Goal: Task Accomplishment & Management: Manage account settings

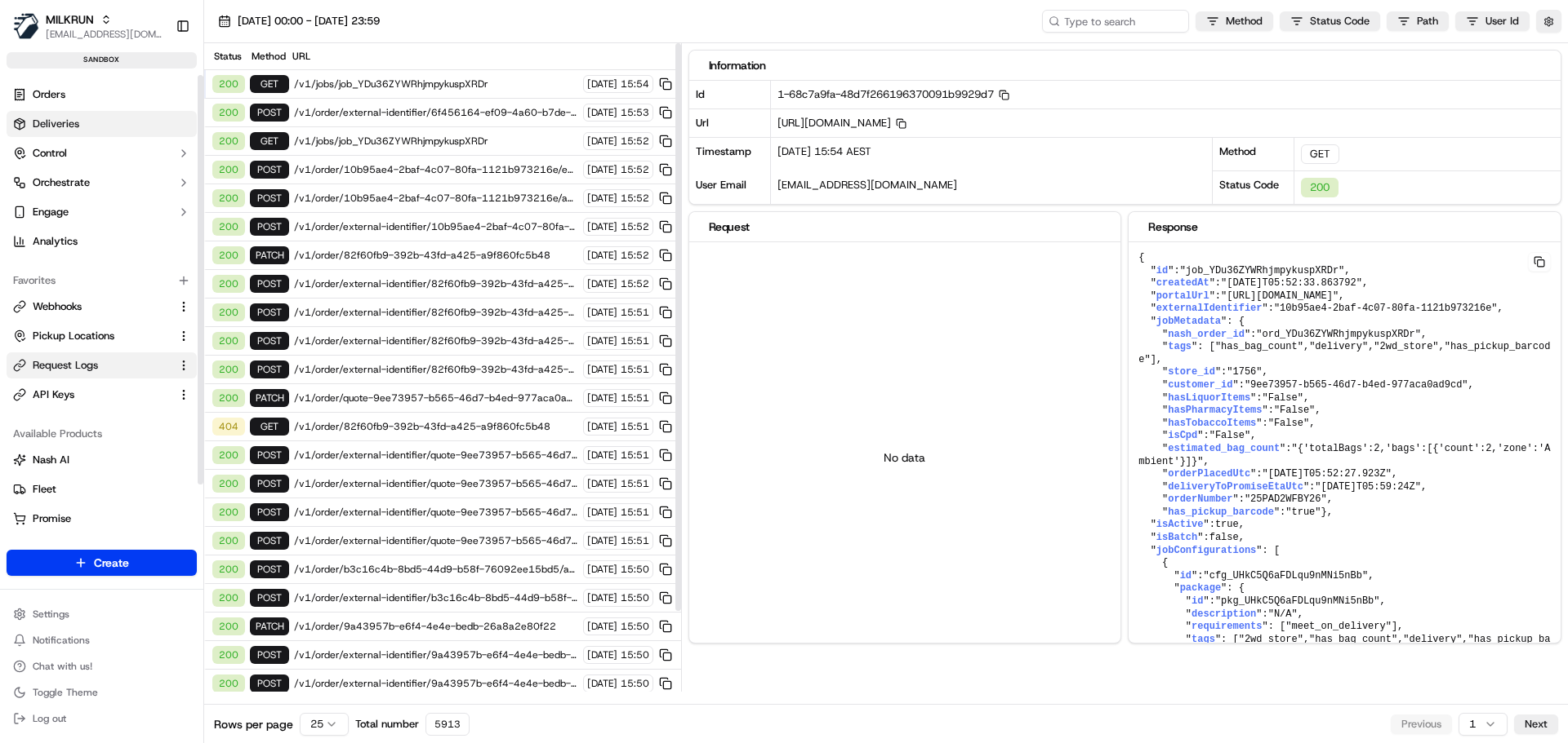
scroll to position [4589, 0]
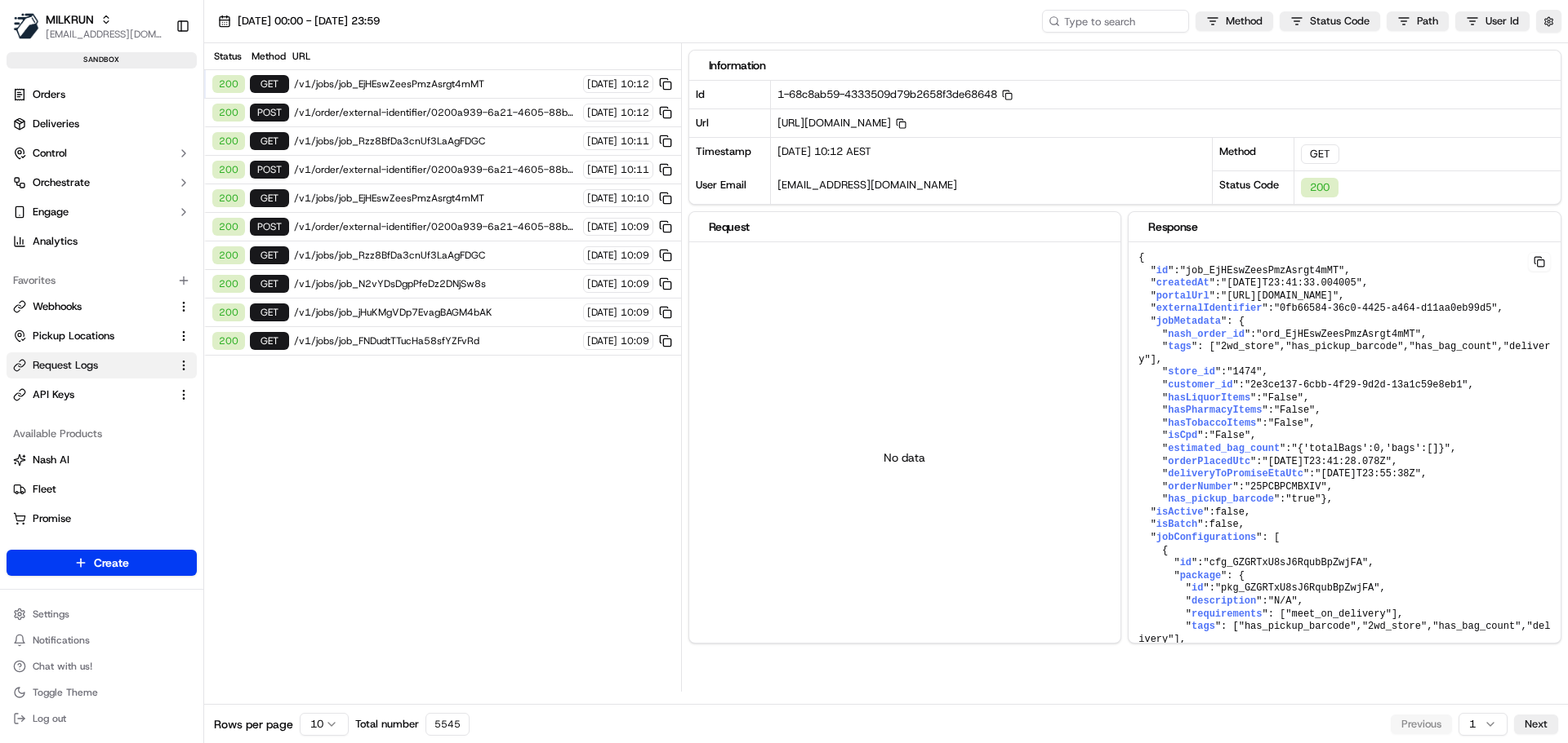
click at [314, 726] on html "MILKRUN [EMAIL_ADDRESS][DOMAIN_NAME] Toggle Sidebar sandbox Orders Deliveries C…" at bounding box center [784, 372] width 1568 height 743
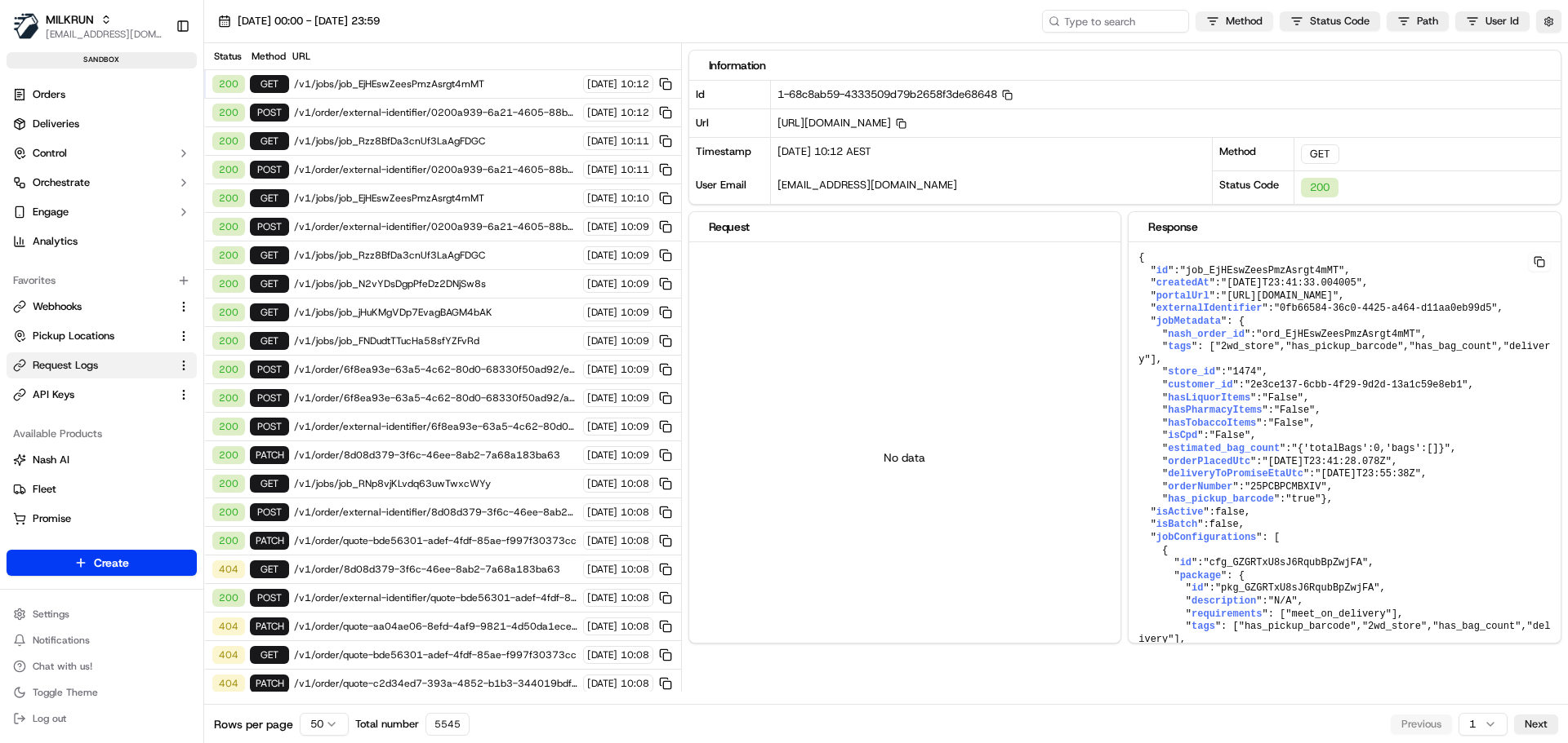
click at [1261, 19] on html "MILKRUN [EMAIL_ADDRESS][DOMAIN_NAME] Toggle Sidebar sandbox Orders Deliveries C…" at bounding box center [784, 372] width 1568 height 743
click at [1149, 99] on span at bounding box center [1149, 104] width 13 height 13
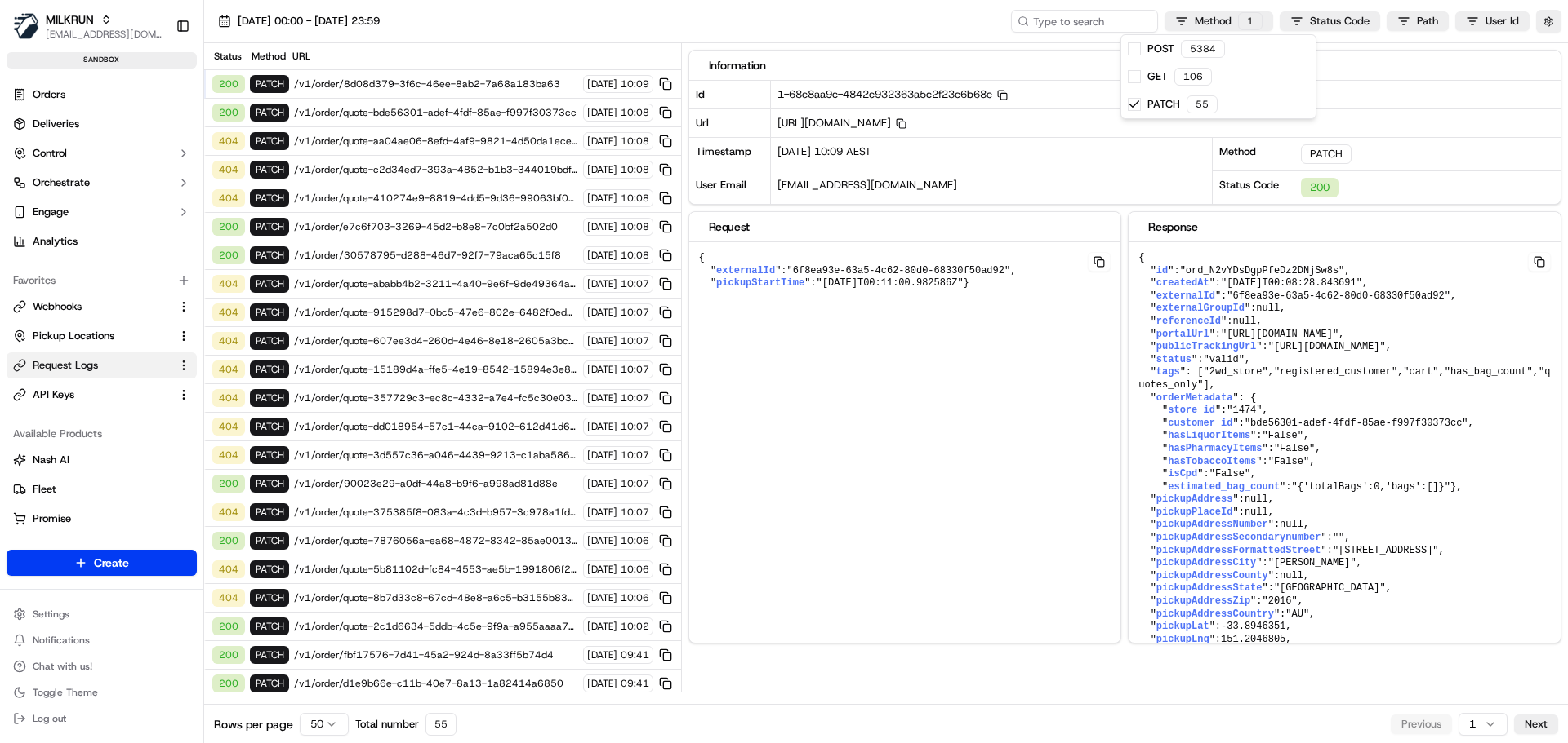
click at [389, 138] on html "MILKRUN [EMAIL_ADDRESS][DOMAIN_NAME] Toggle Sidebar sandbox Orders Deliveries C…" at bounding box center [784, 372] width 1568 height 743
click at [399, 174] on span "/v1/order/quote-c2d34ed7-393a-4852-b1b3-344019bdf9f8" at bounding box center [435, 169] width 284 height 13
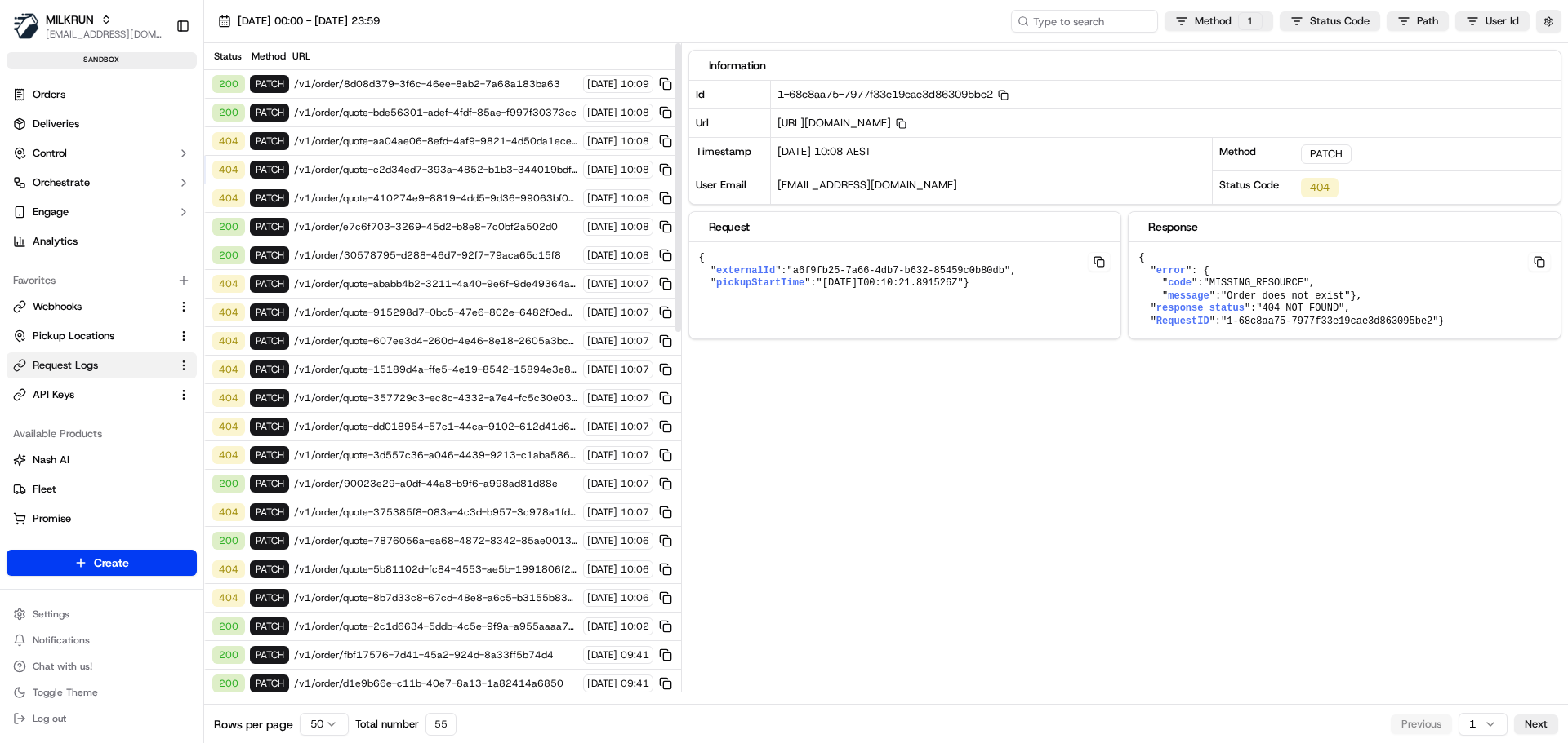
click at [377, 196] on span "/v1/order/quote-410274e9-8819-4dd5-9d36-99063bf09186" at bounding box center [435, 198] width 284 height 13
click at [393, 175] on span "/v1/order/quote-c2d34ed7-393a-4852-b1b3-344019bdf9f8" at bounding box center [435, 169] width 284 height 13
click at [417, 140] on span "/v1/order/quote-aa04ae06-8efd-4af9-9821-4d50da1ece10" at bounding box center [435, 140] width 284 height 13
click at [399, 164] on span "/v1/order/quote-c2d34ed7-393a-4852-b1b3-344019bdf9f8" at bounding box center [435, 169] width 284 height 13
click at [417, 144] on span "/v1/order/quote-aa04ae06-8efd-4af9-9821-4d50da1ece10" at bounding box center [435, 140] width 284 height 13
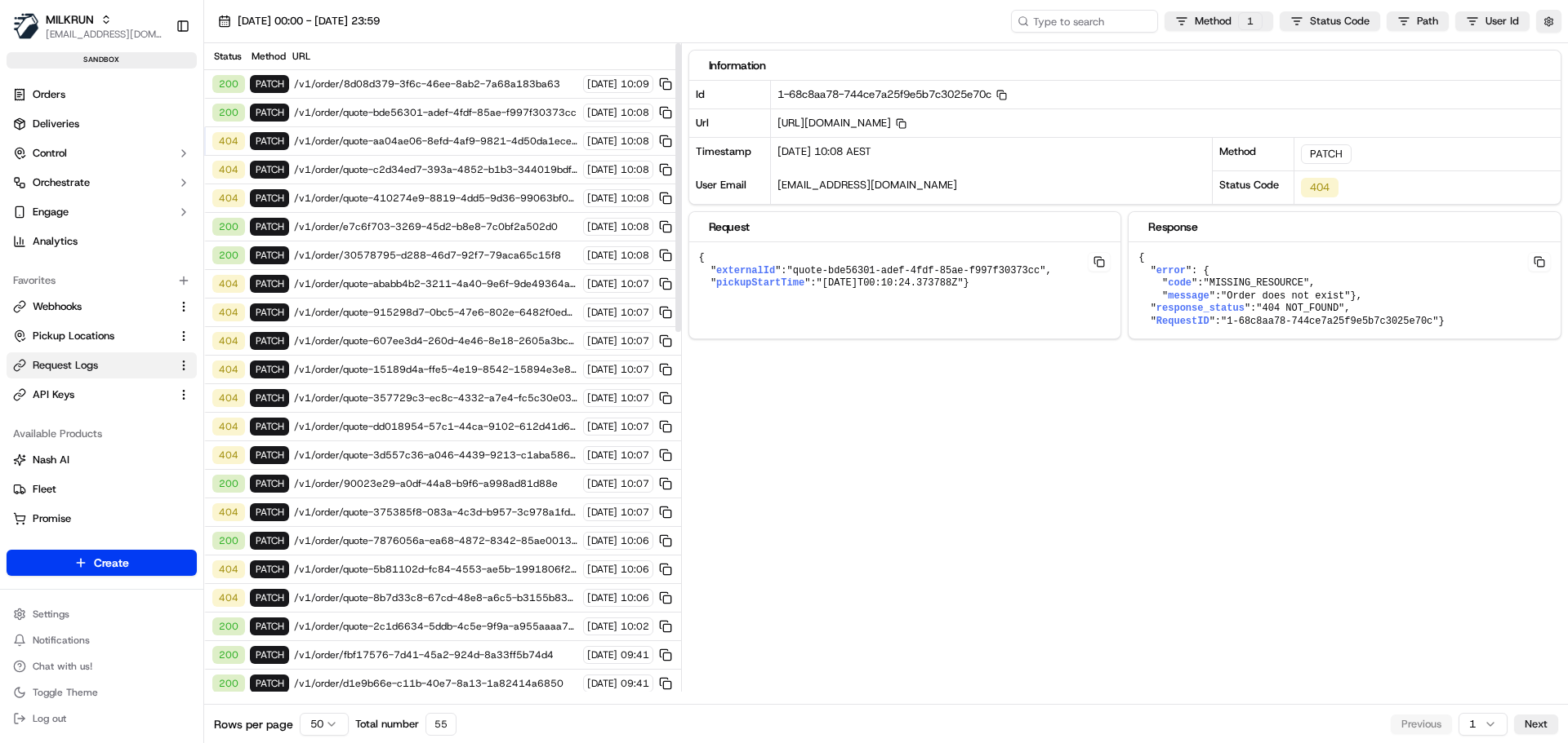
click at [403, 162] on div "404 PATCH /v1/order/quote-c2d34ed7-393a-4852-b1b3-344019bdf9f8 [DATE] 10:08" at bounding box center [442, 170] width 477 height 29
click at [406, 285] on span "/v1/order/quote-ababb4b2-3211-4a40-9e6f-9de49364a5d3" at bounding box center [435, 284] width 284 height 13
click at [383, 315] on span "/v1/order/quote-915298d7-0bc5-47e6-802e-6482f0edc9c4" at bounding box center [435, 312] width 284 height 13
click at [375, 340] on span "/v1/order/quote-607ee3d4-260d-4e46-8e18-2605a3bcc069" at bounding box center [435, 341] width 284 height 13
click at [401, 364] on span "/v1/order/quote-15189d4a-ffe5-4e19-8542-15894e3e8dd5" at bounding box center [435, 370] width 284 height 13
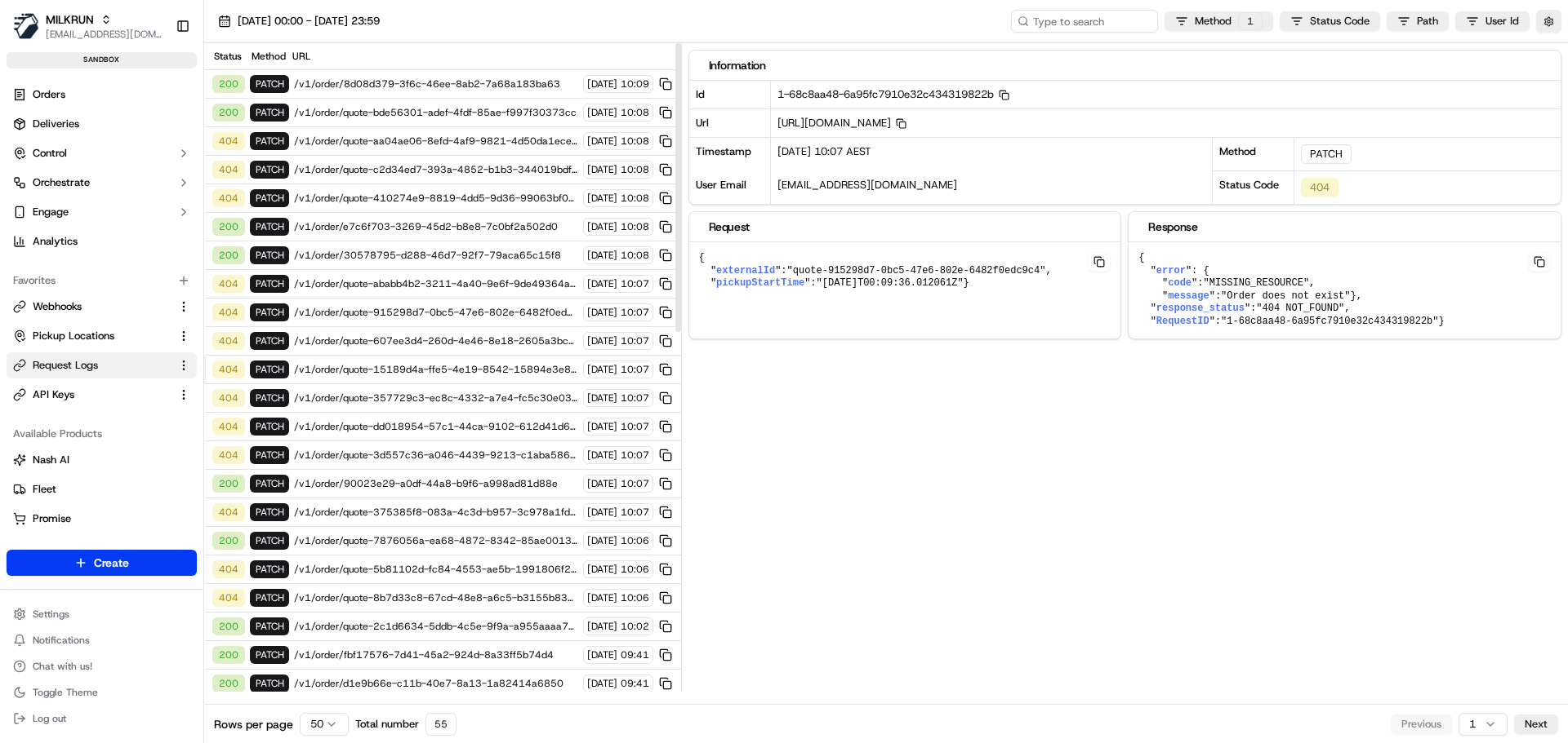
click at [393, 392] on span "/v1/order/quote-357729c3-ec8c-4332-a7e4-fc5c30e03c28" at bounding box center [435, 397] width 284 height 13
click at [393, 418] on div "404 PATCH /v1/order/quote-dd018954-57c1-44ca-9102-612d41d633c6 [DATE] 10:07" at bounding box center [442, 427] width 477 height 29
click at [392, 439] on div "404 PATCH /v1/order/quote-dd018954-57c1-44ca-9102-612d41d633c6 [DATE] 10:07" at bounding box center [442, 427] width 477 height 29
click at [390, 457] on span "/v1/order/quote-3d557c36-a046-4439-9213-c1aba58659b9" at bounding box center [435, 454] width 284 height 13
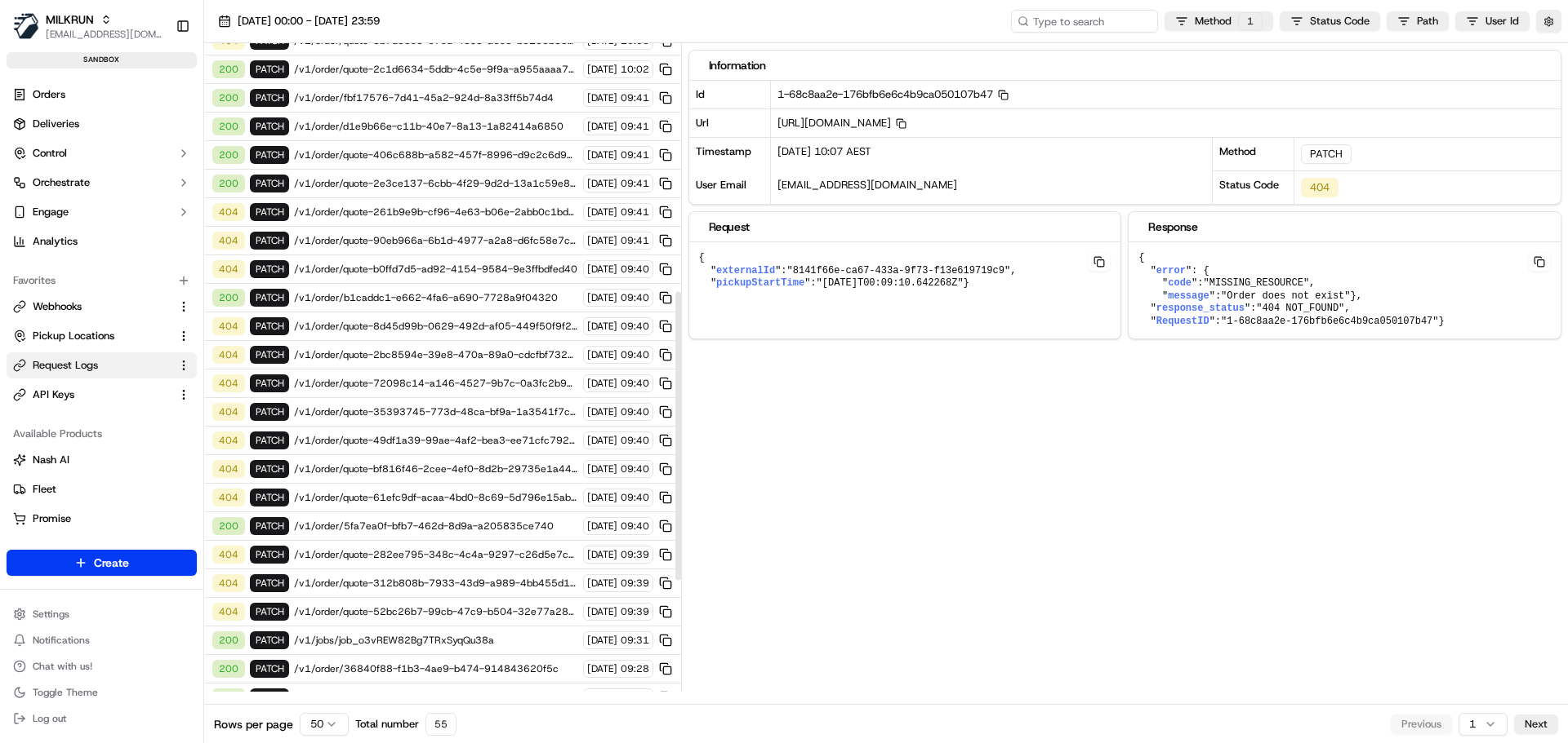
scroll to position [571, 0]
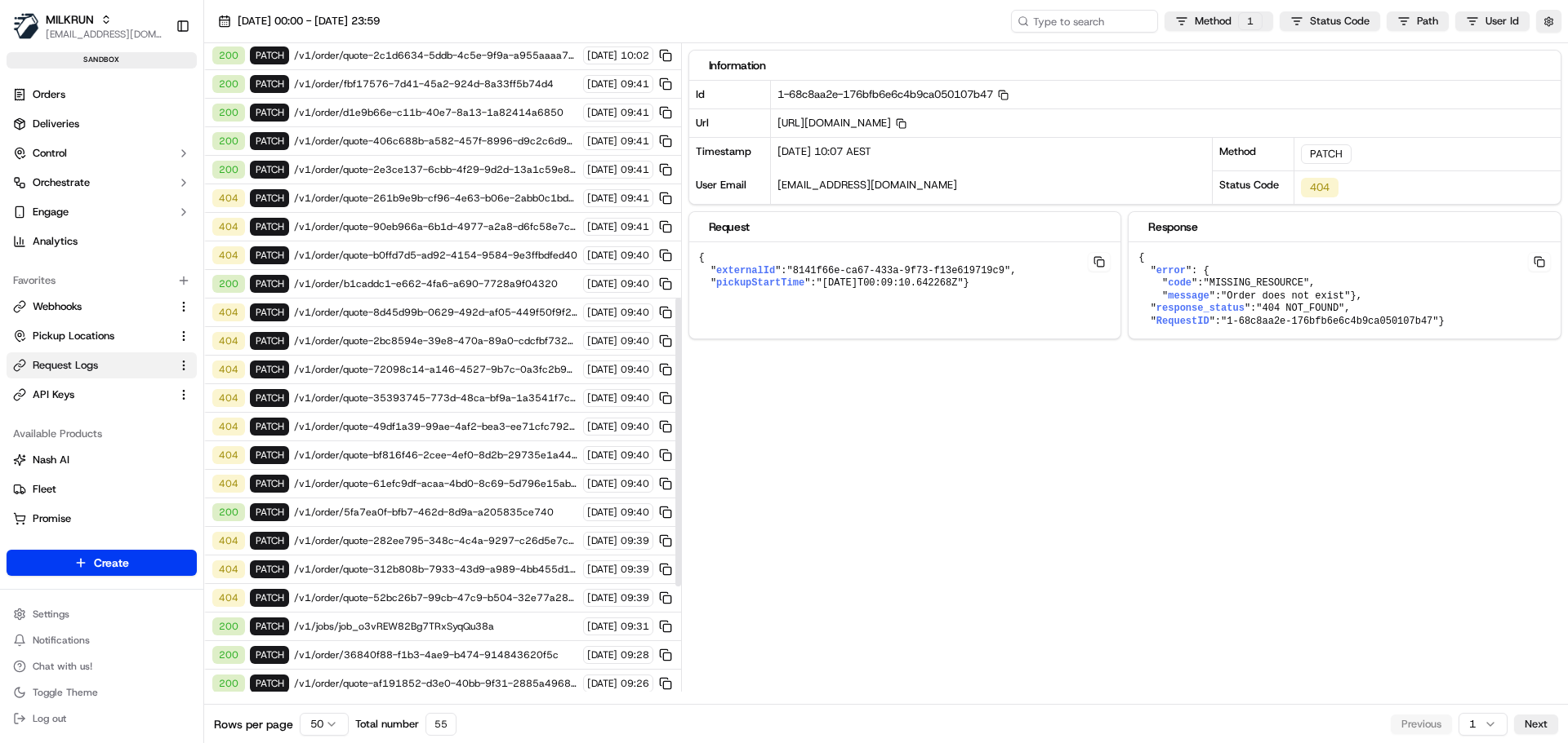
click at [381, 485] on span "/v1/order/quote-61efc9df-acaa-4bd0-8c69-5d796e15ab4a" at bounding box center [435, 483] width 284 height 13
click at [386, 459] on span "/v1/order/quote-bf816f46-2cee-4ef0-8d2b-29735e1a443d" at bounding box center [435, 454] width 284 height 13
click at [388, 428] on span "/v1/order/quote-49df1a39-99ae-4af2-bea3-ee71cfc792dc" at bounding box center [435, 426] width 284 height 13
click at [392, 401] on span "/v1/order/quote-35393745-773d-48ca-bf9a-1a3541f7c917" at bounding box center [435, 397] width 284 height 13
click at [393, 371] on span "/v1/order/quote-72098c14-a146-4527-9b7c-0a3fc2b9d5d2" at bounding box center [435, 370] width 284 height 13
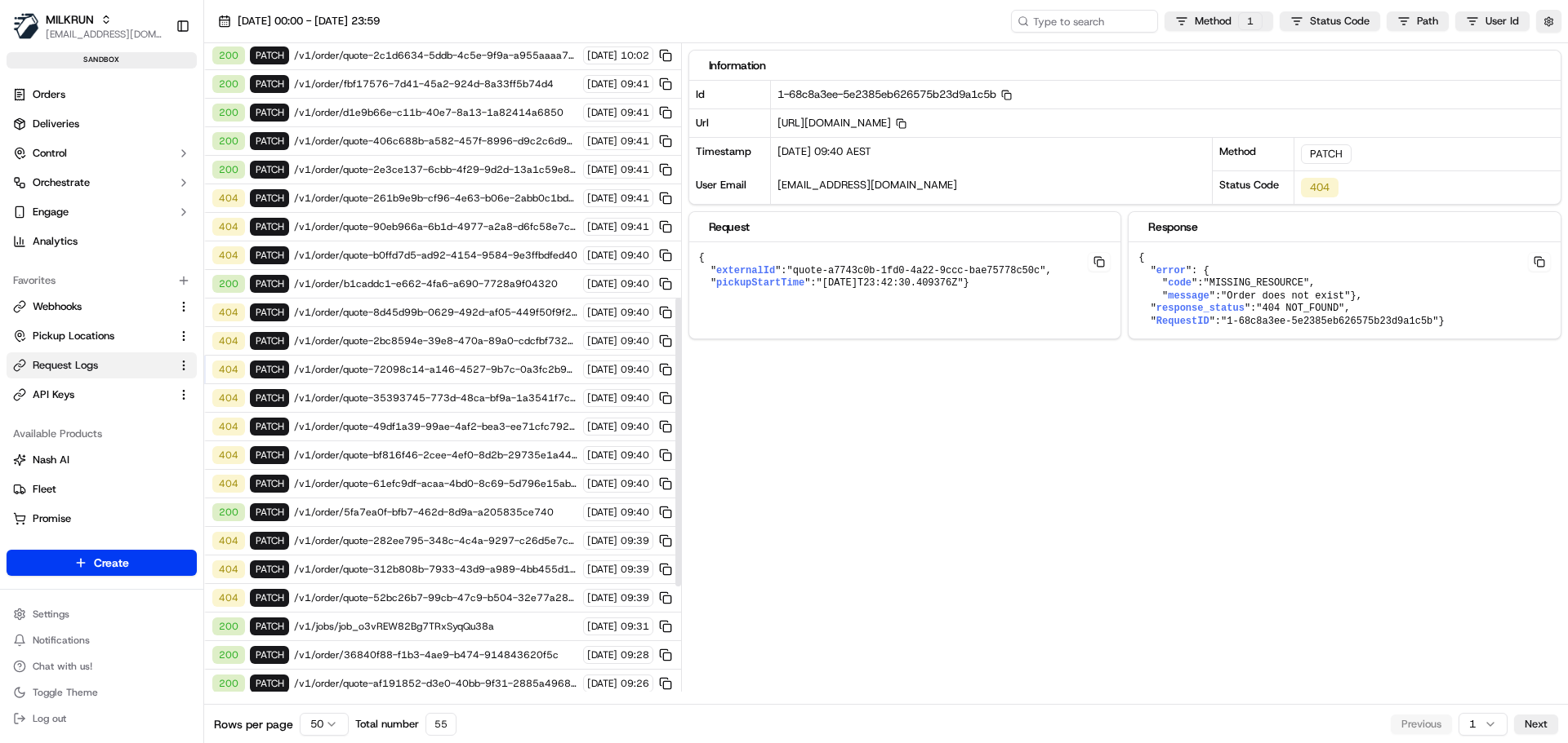
click at [392, 344] on span "/v1/order/quote-2bc8594e-39e8-470a-89a0-cdcfbf732cad" at bounding box center [435, 341] width 284 height 13
click at [396, 313] on span "/v1/order/quote-8d45d99b-0629-492d-af05-449f50f9f2ac" at bounding box center [435, 312] width 284 height 13
drag, startPoint x: 519, startPoint y: 0, endPoint x: 92, endPoint y: 96, distance: 437.7
click at [92, 96] on link "Orders" at bounding box center [102, 95] width 190 height 26
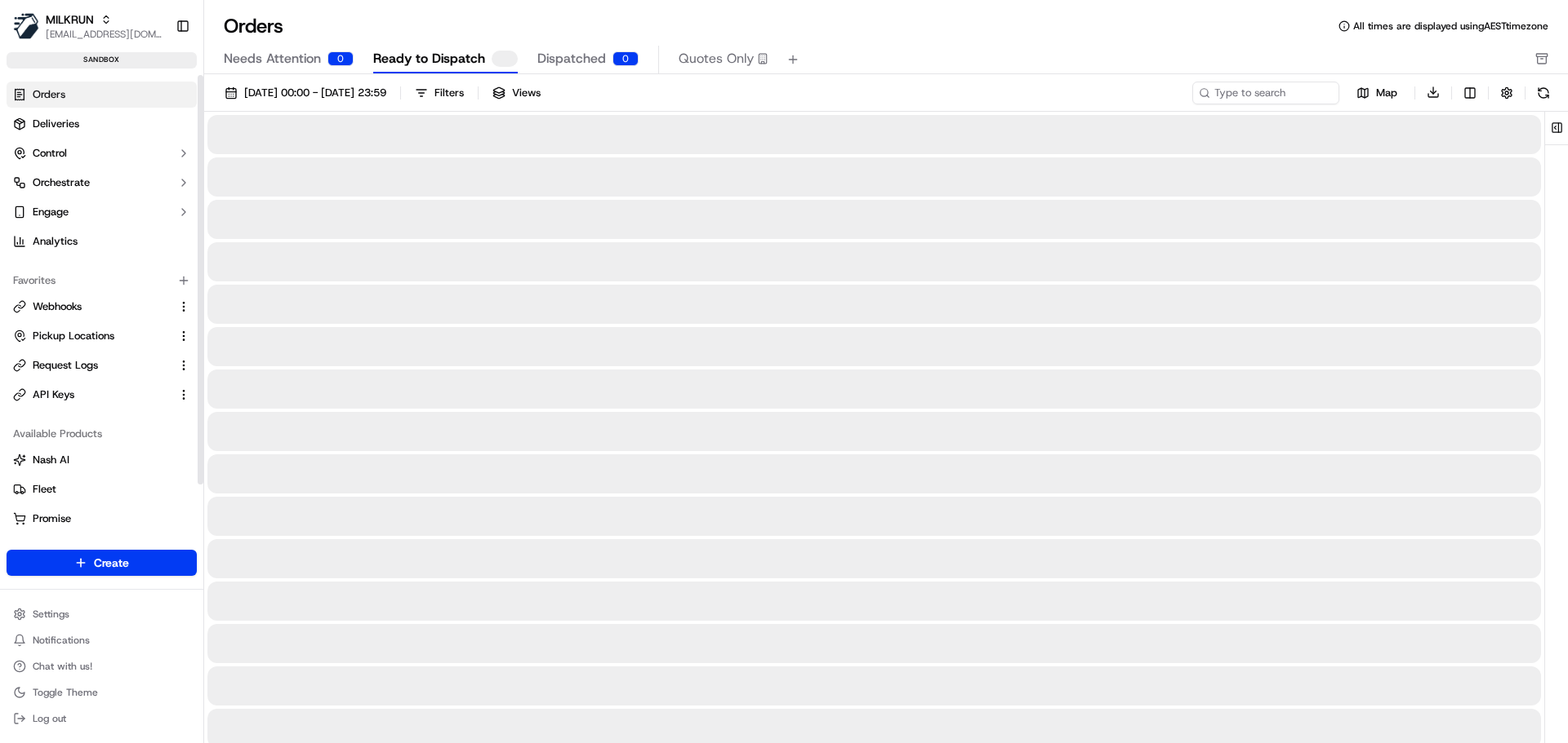
click at [77, 97] on link "Orders" at bounding box center [102, 95] width 190 height 26
click at [292, 68] on span "Needs Attention" at bounding box center [272, 59] width 97 height 20
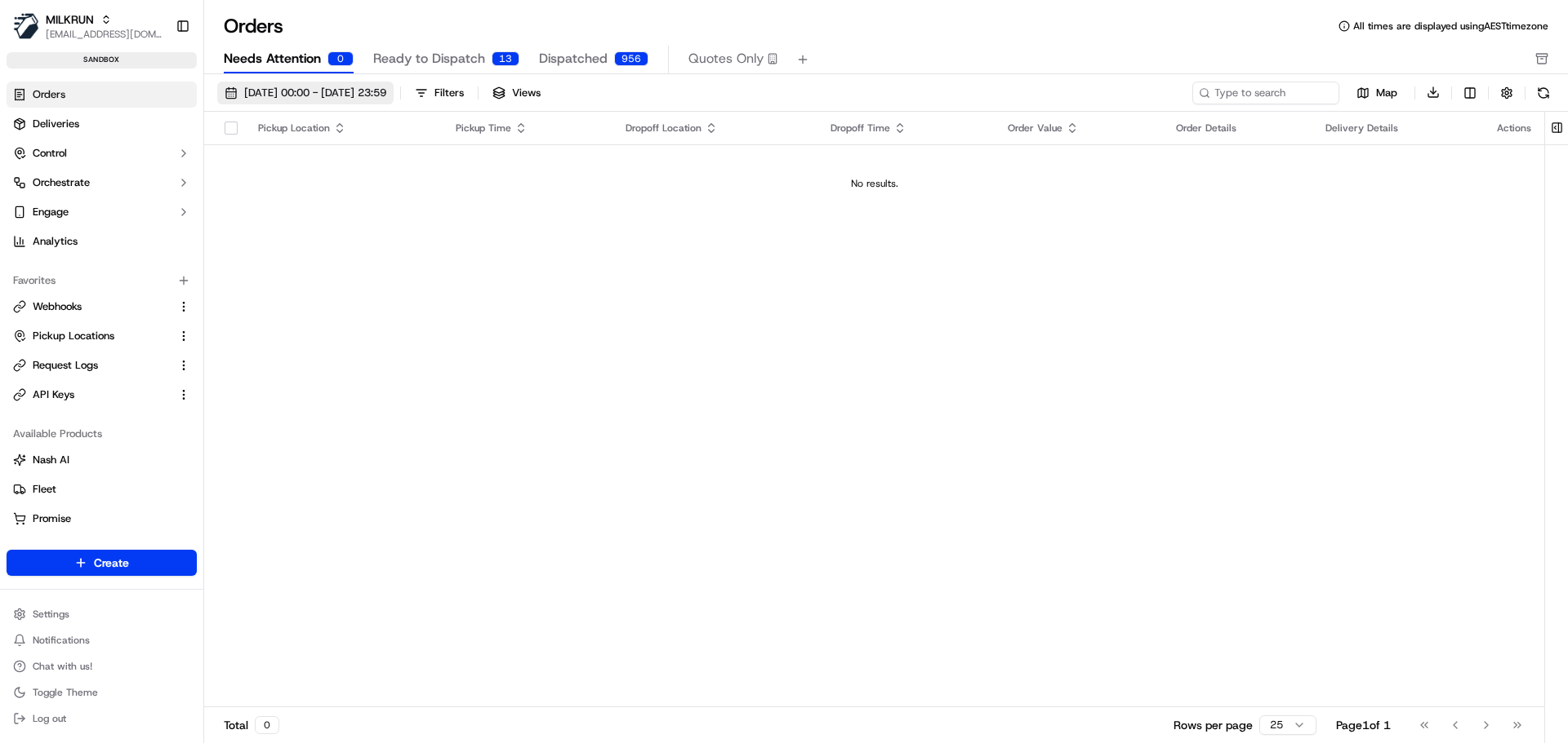
click at [373, 96] on span "[DATE] 00:00 - [DATE] 23:59" at bounding box center [315, 93] width 142 height 15
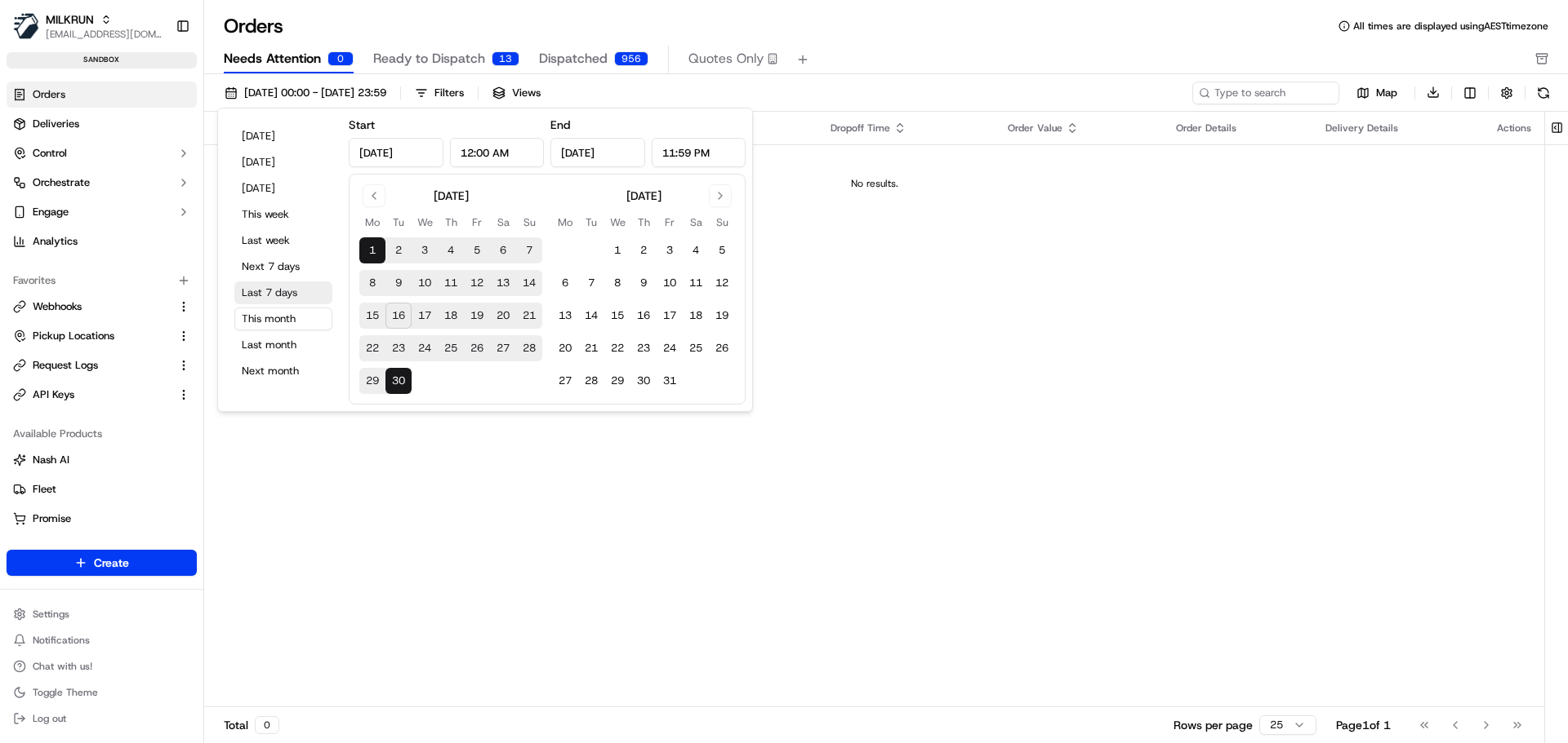
click at [261, 289] on button "Last 7 days" at bounding box center [283, 292] width 98 height 23
type input "[DATE]"
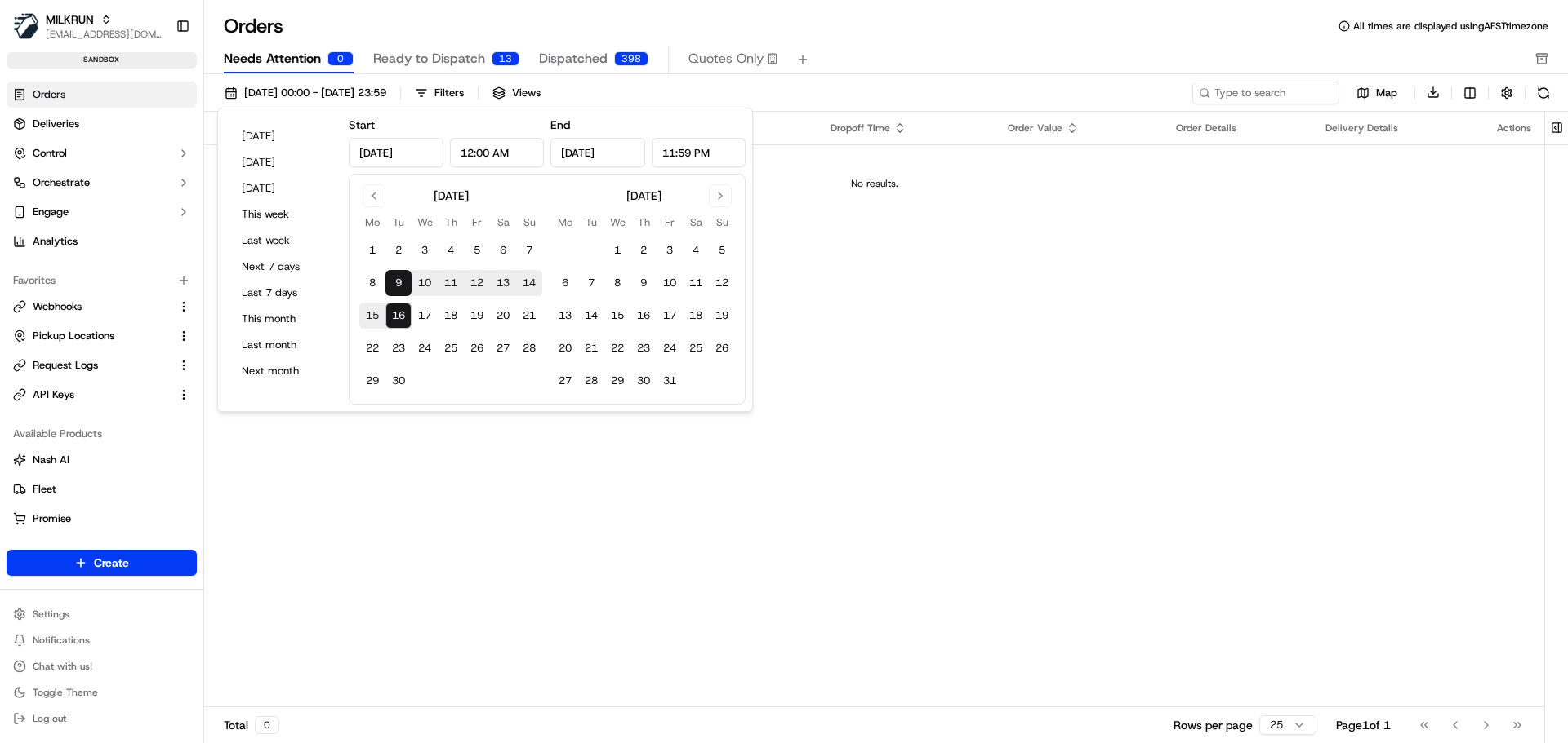
click at [899, 36] on div "Orders All times are displayed using AEST timezone" at bounding box center [885, 26] width 1363 height 26
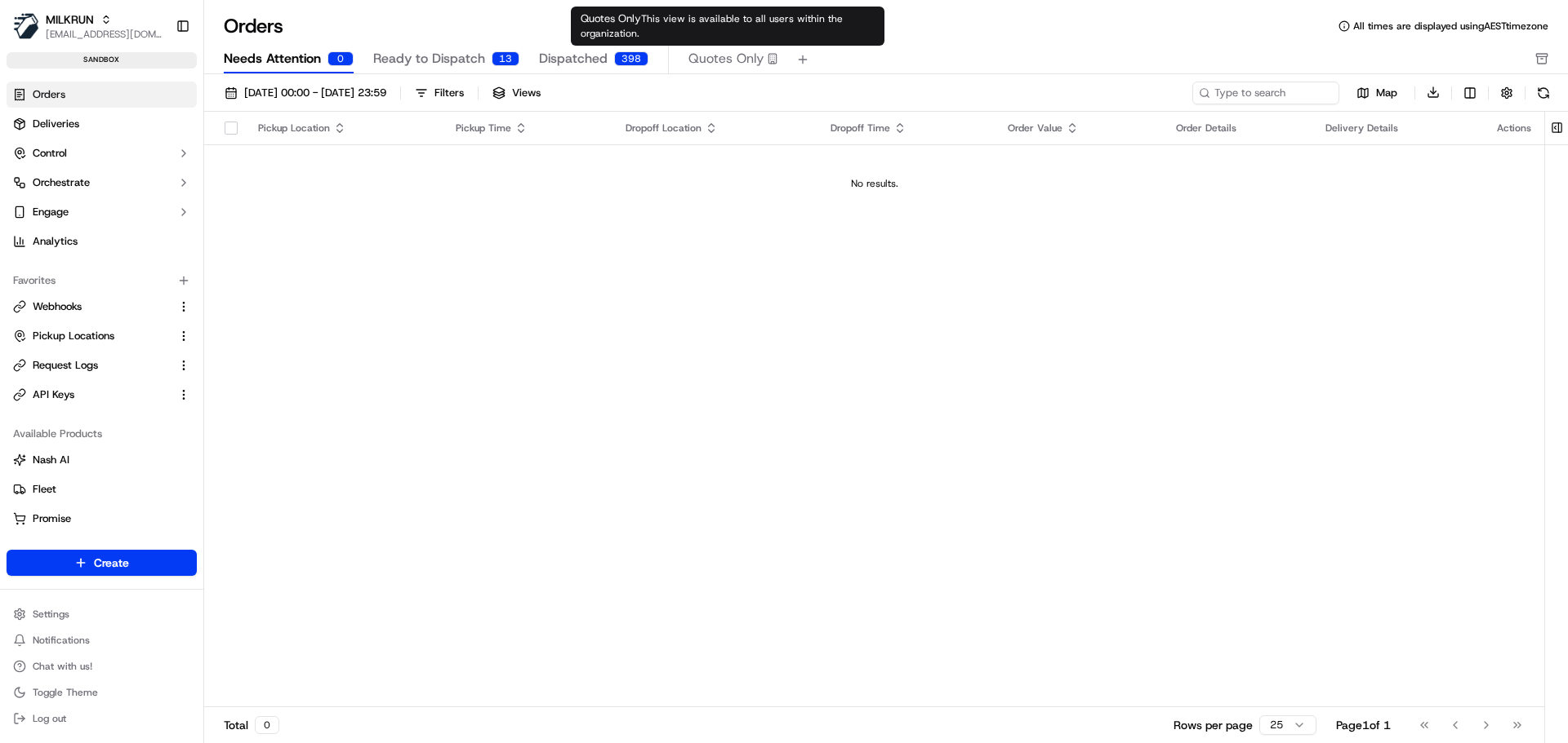
click at [699, 58] on span "Quotes Only" at bounding box center [726, 59] width 75 height 20
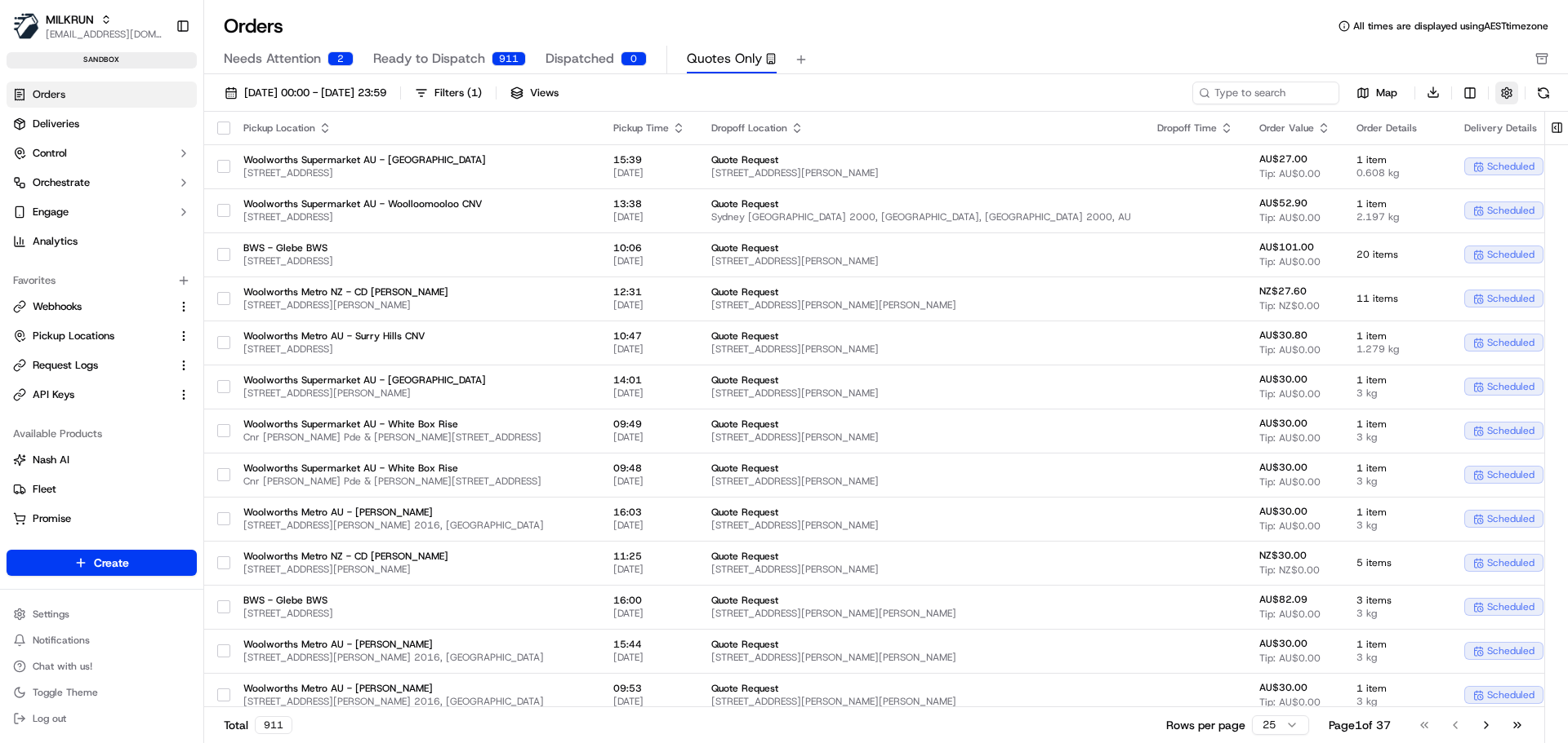
click at [1512, 86] on button "button" at bounding box center [1506, 93] width 23 height 23
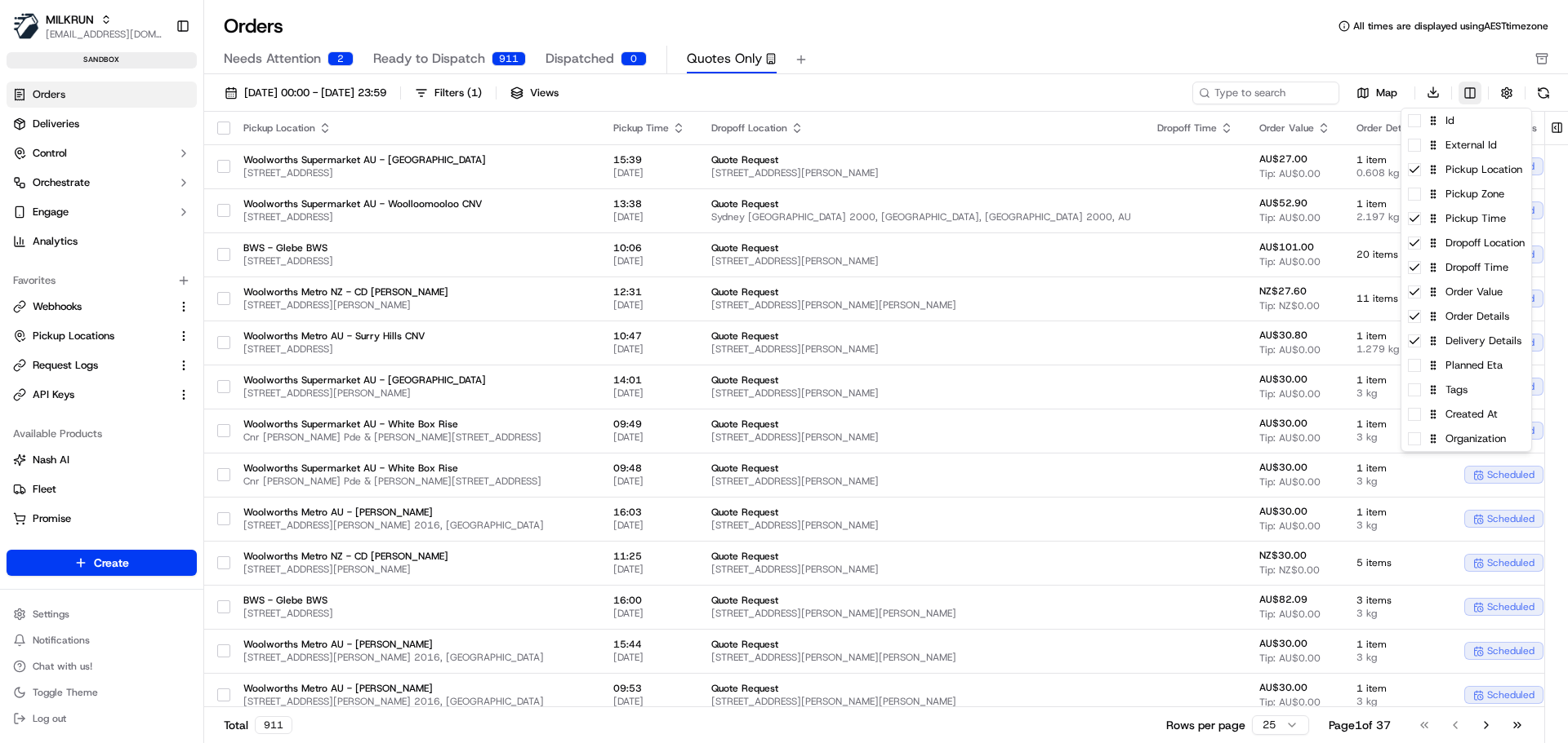
click at [1466, 93] on html "MILKRUN [EMAIL_ADDRESS][DOMAIN_NAME] Toggle Sidebar sandbox Orders Deliveries C…" at bounding box center [784, 372] width 1568 height 743
click at [1414, 420] on span at bounding box center [1414, 414] width 13 height 13
click at [1411, 340] on icon at bounding box center [1414, 341] width 13 height 13
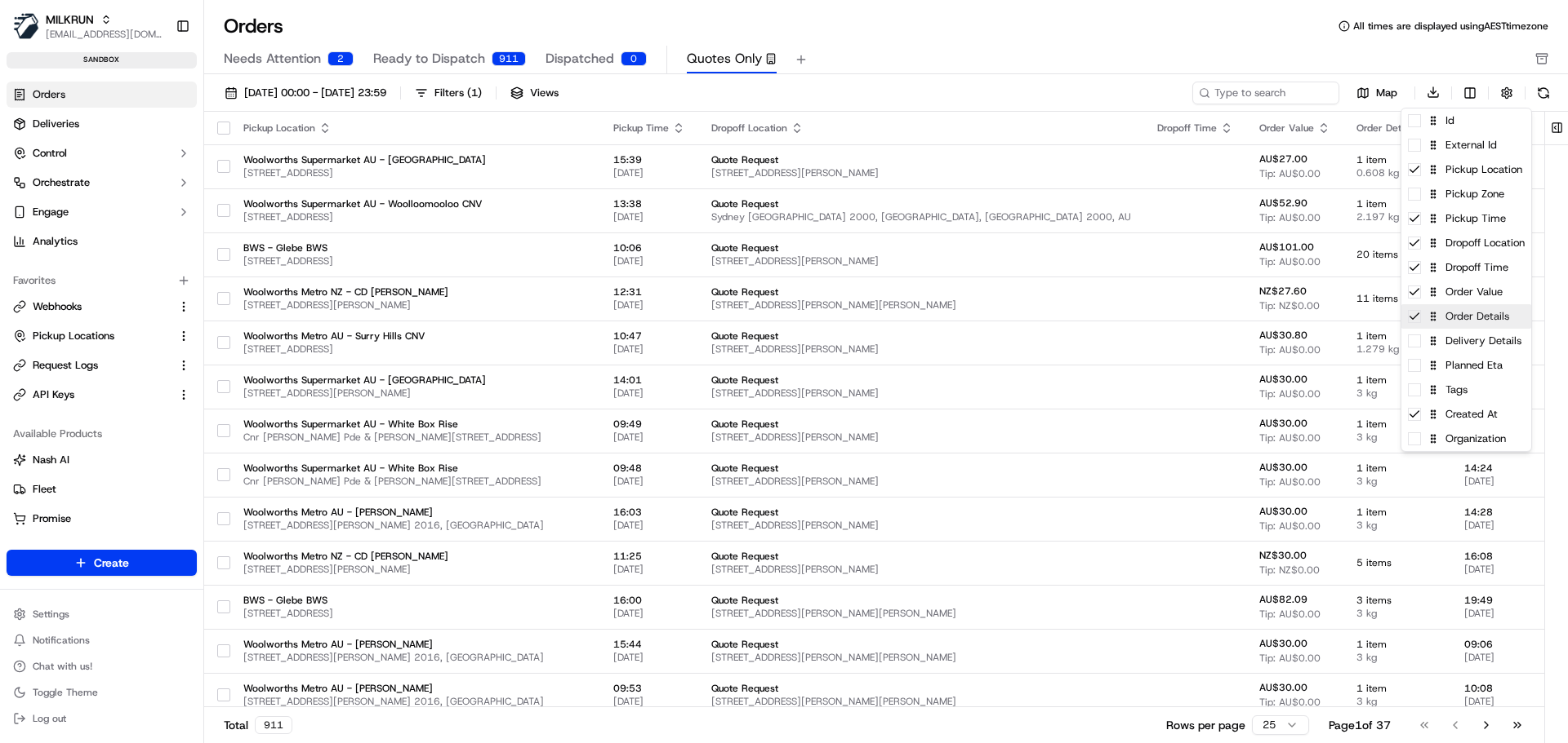
click at [1415, 314] on icon at bounding box center [1414, 316] width 13 height 13
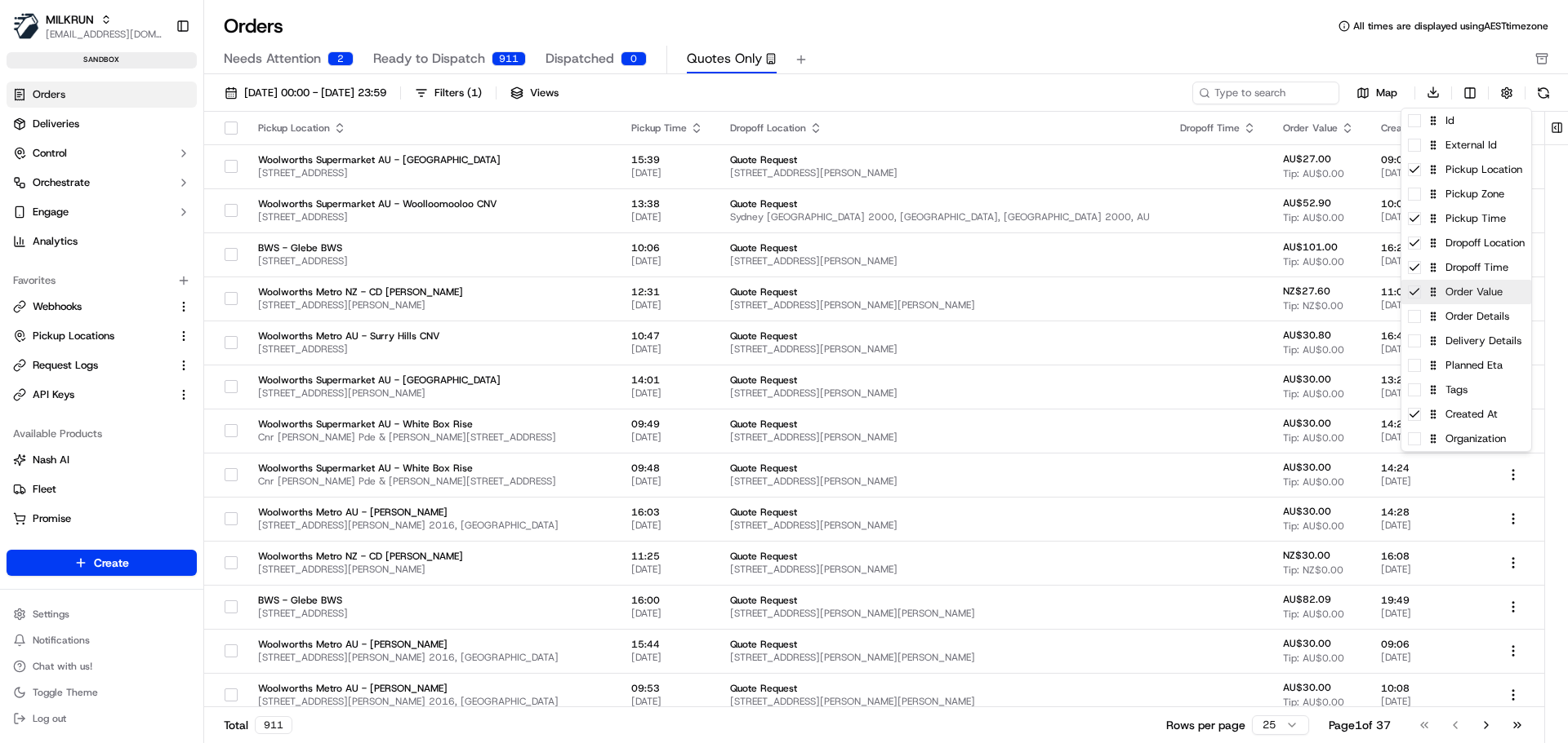
click at [1416, 290] on icon at bounding box center [1414, 291] width 13 height 13
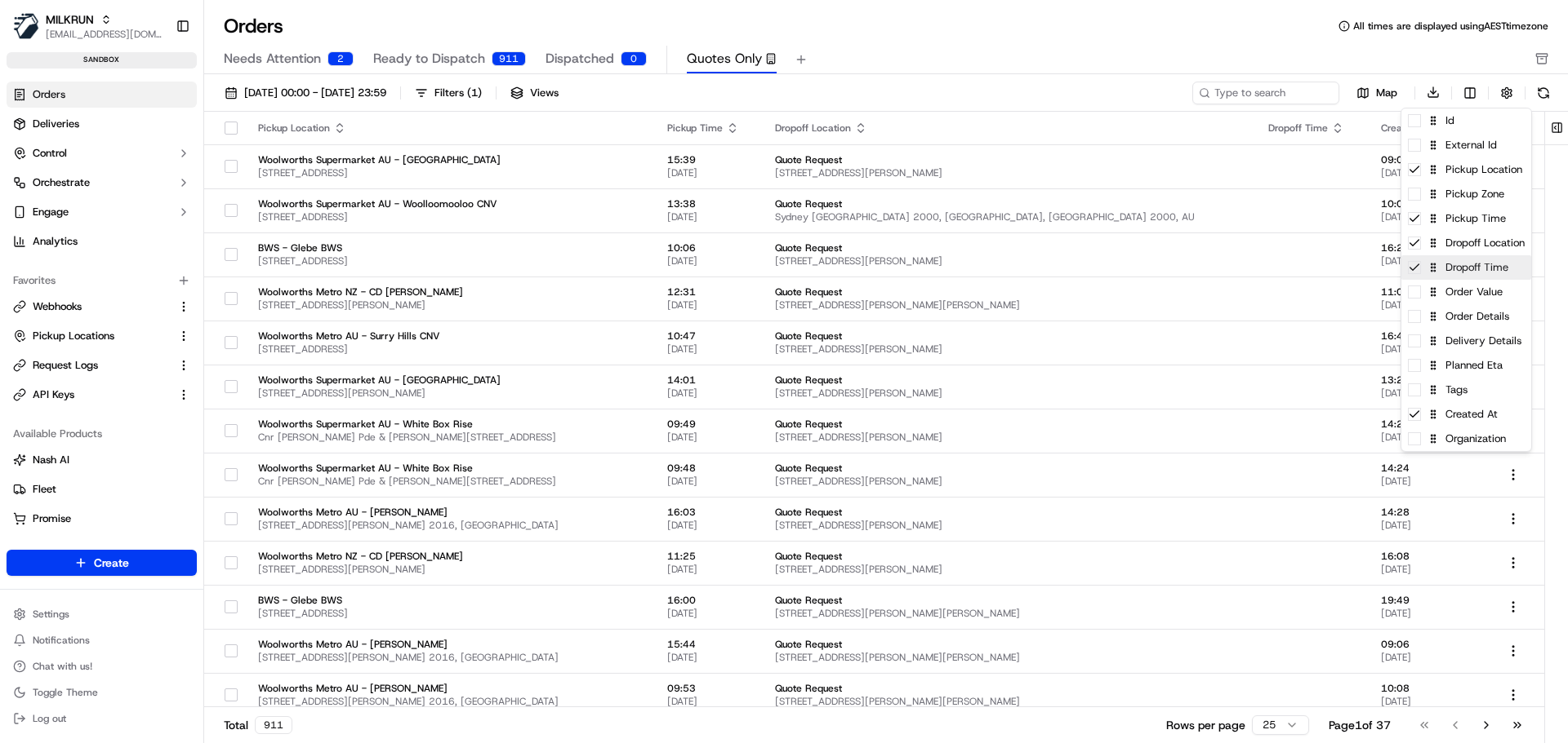
click at [1416, 270] on icon at bounding box center [1414, 267] width 13 height 13
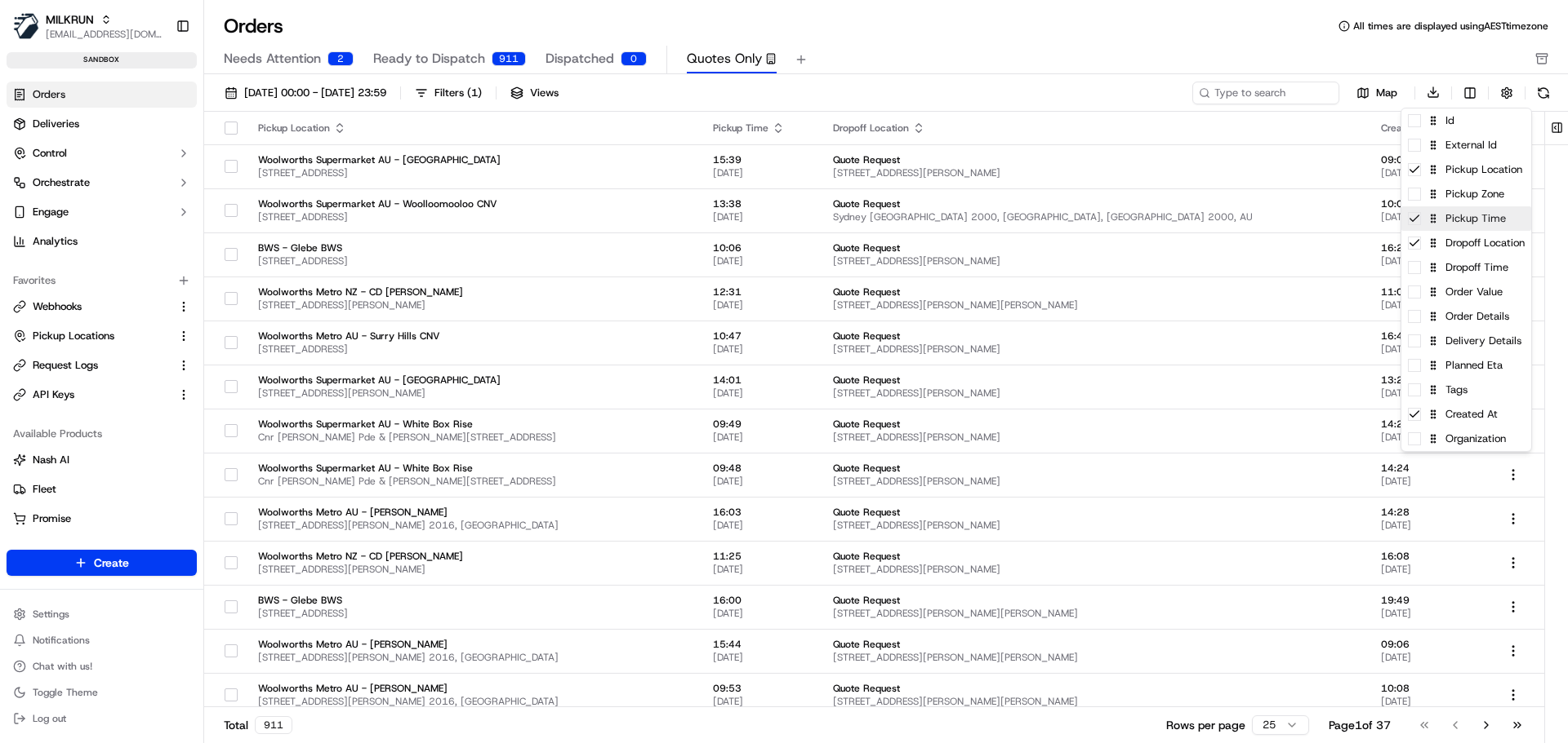
click at [1416, 222] on icon at bounding box center [1414, 218] width 13 height 13
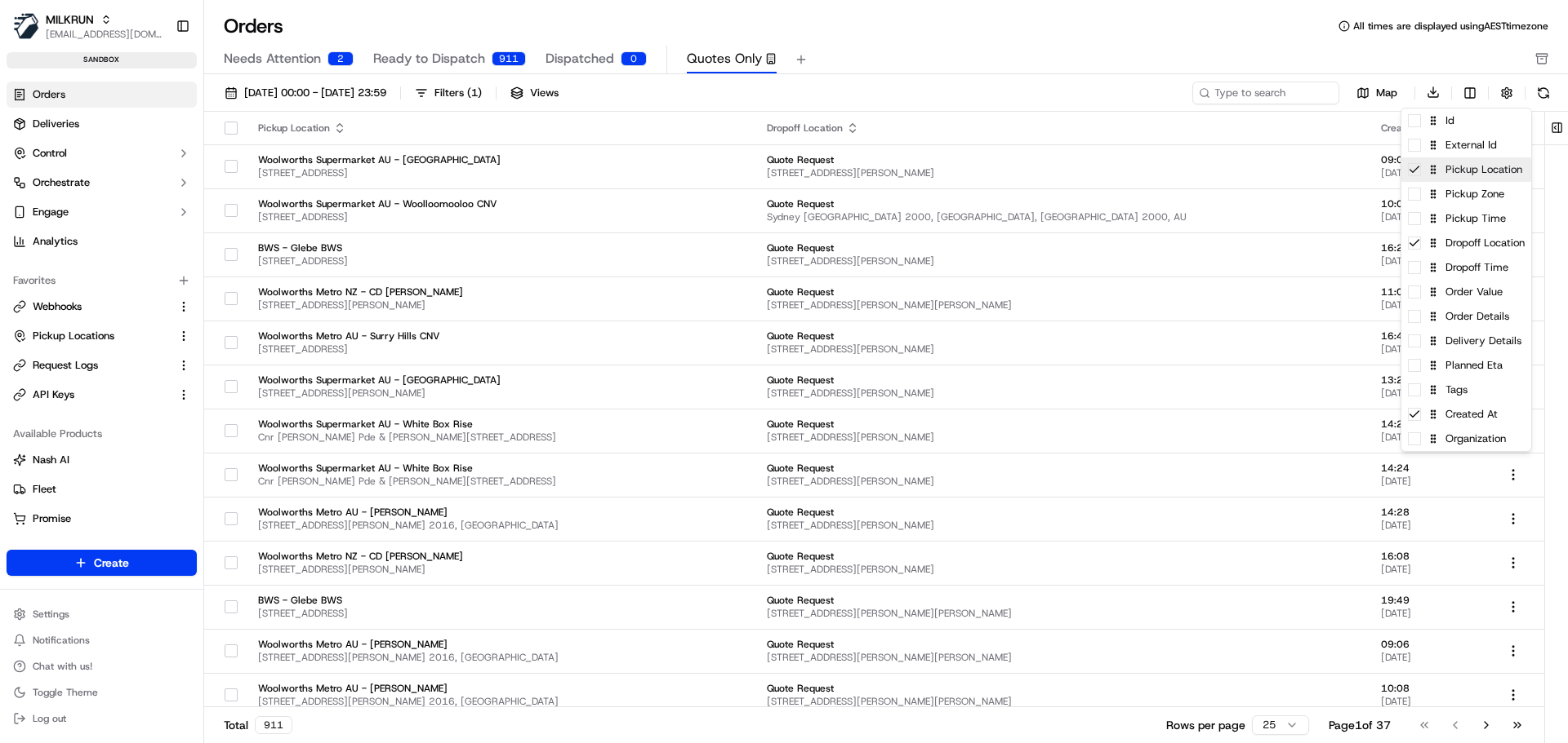
click at [1420, 173] on icon at bounding box center [1414, 169] width 13 height 13
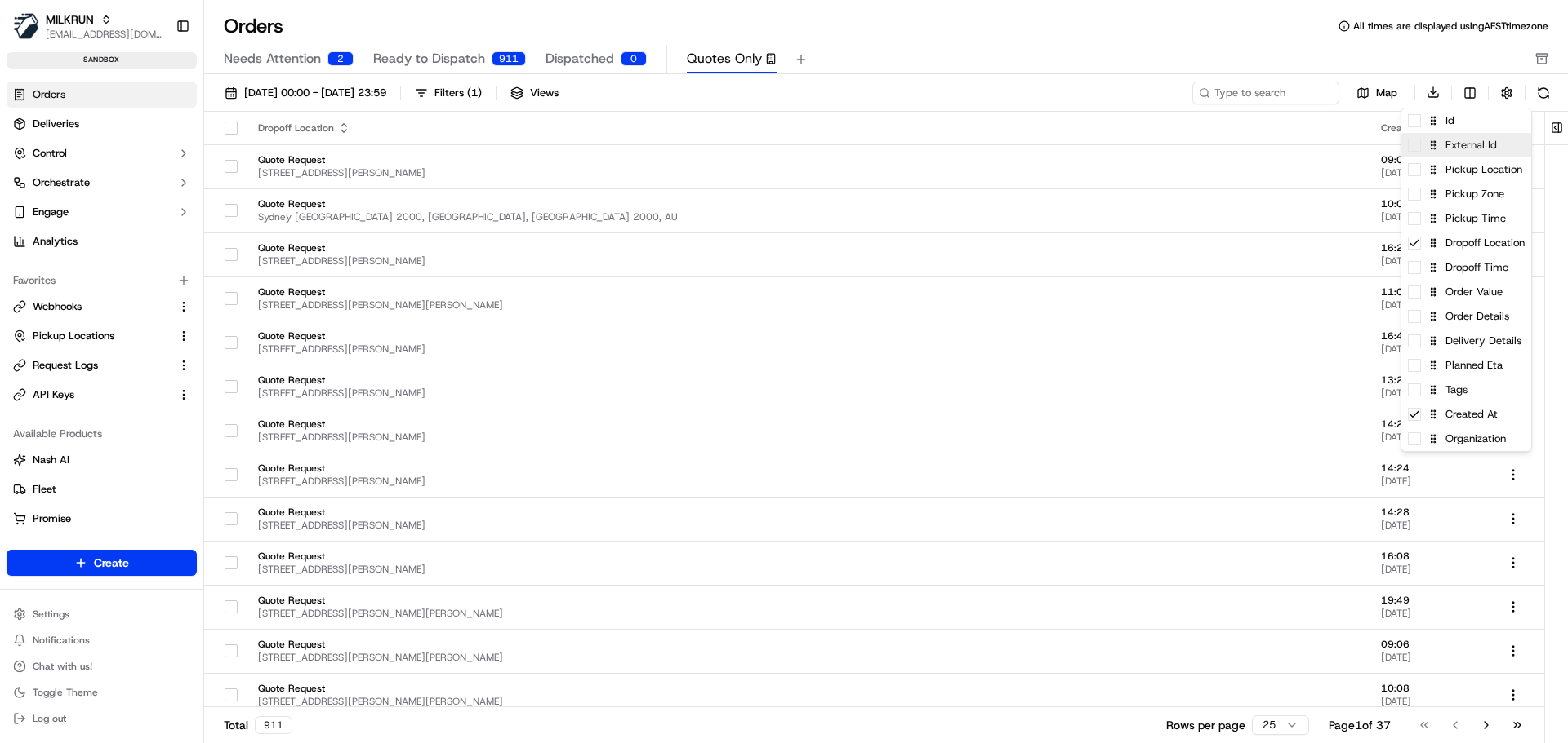
click at [1415, 145] on span at bounding box center [1414, 144] width 13 height 13
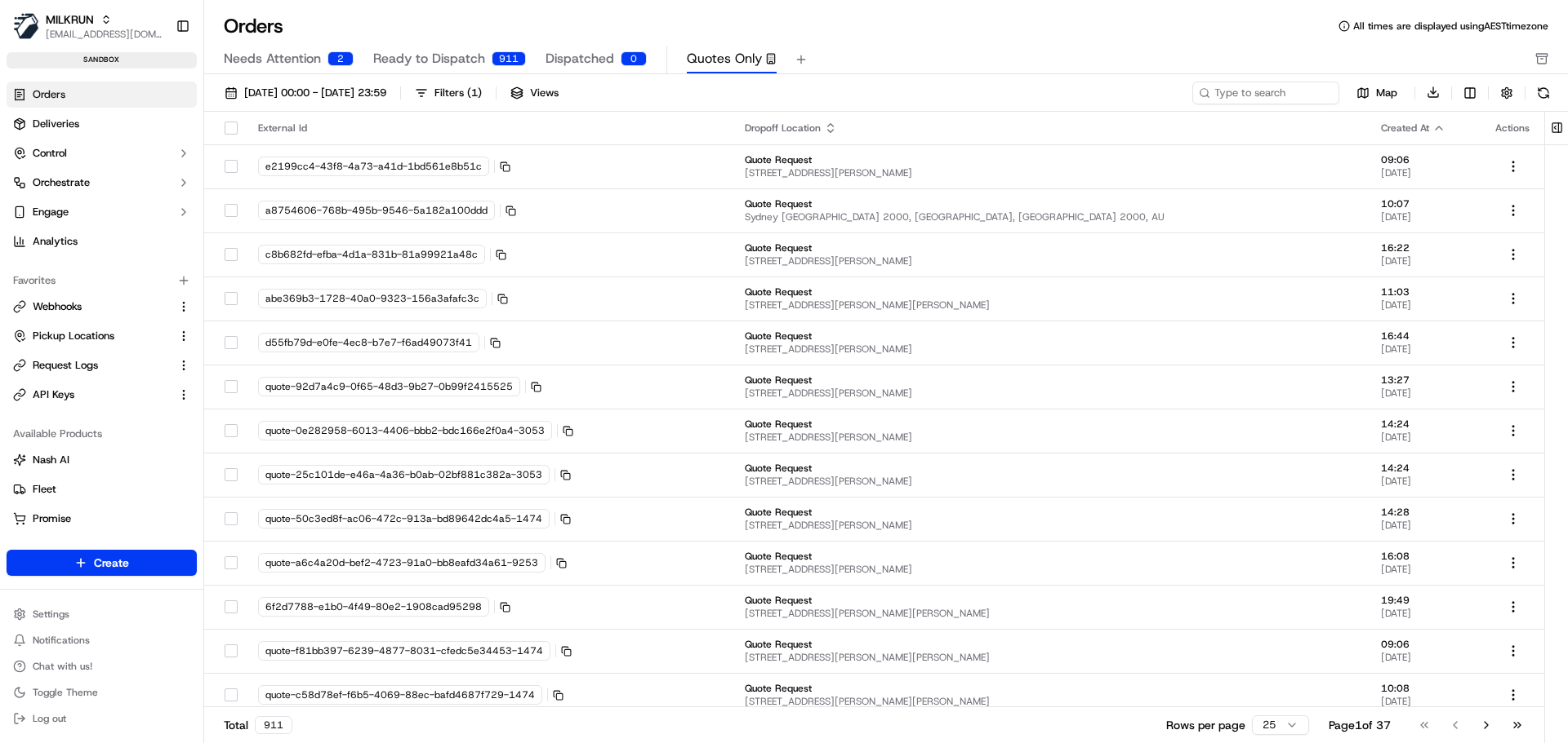
click at [721, 101] on html "MILKRUN [EMAIL_ADDRESS][DOMAIN_NAME] Toggle Sidebar sandbox Orders Deliveries C…" at bounding box center [784, 372] width 1568 height 743
click at [261, 87] on span "[DATE] 00:00 - [DATE] 23:59" at bounding box center [315, 93] width 142 height 15
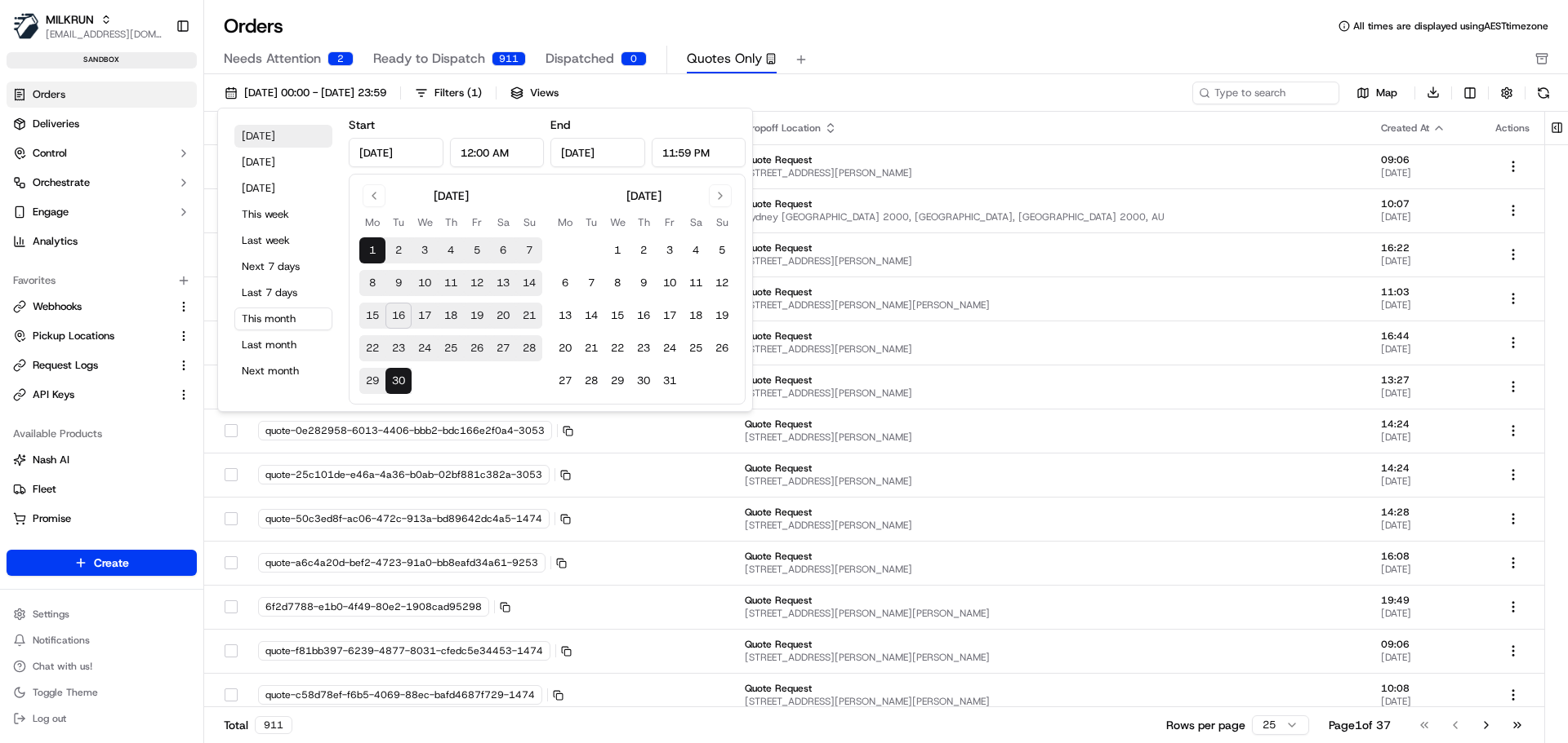
click at [271, 129] on button "[DATE]" at bounding box center [283, 135] width 98 height 23
type input "[DATE]"
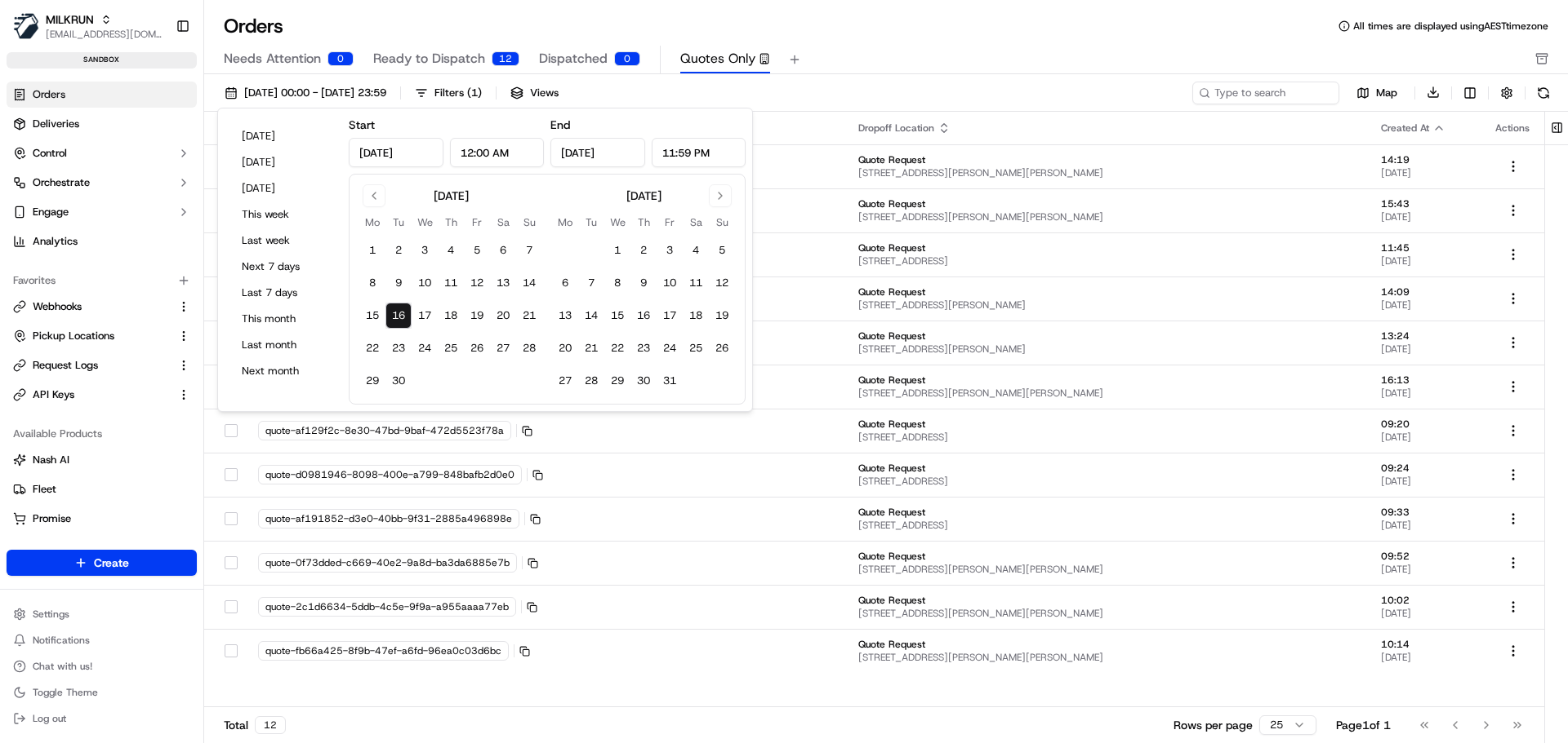
click at [559, 693] on div "External Id Dropoff Location Created At Actions 61e85ff7-37d0-4466-bc9e-cd069c5…" at bounding box center [873, 410] width 1340 height 597
